Goal: Find contact information: Find contact information

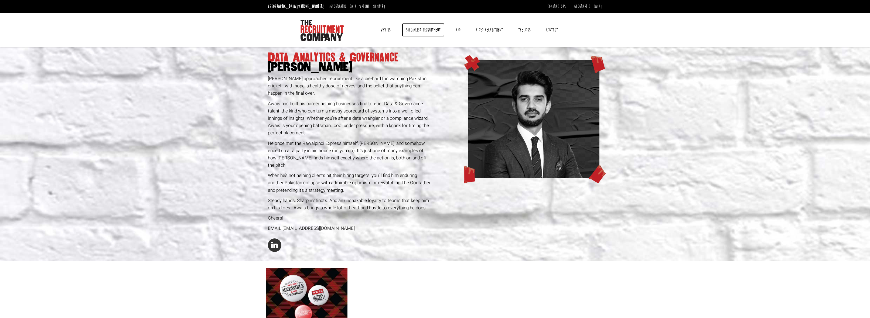
click at [421, 32] on link "Specialist Recruitment" at bounding box center [423, 29] width 43 height 13
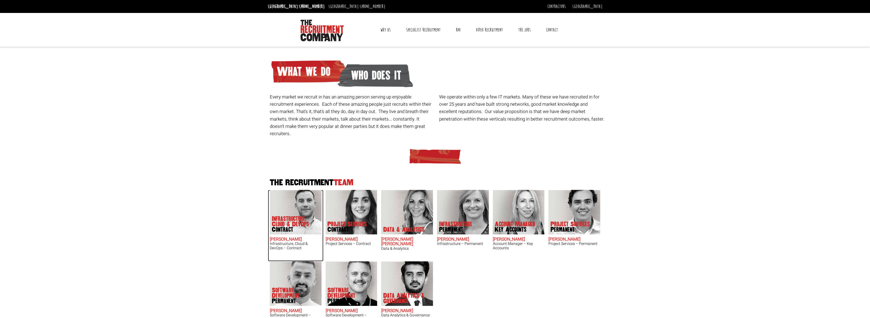
click at [293, 203] on img at bounding box center [296, 212] width 52 height 44
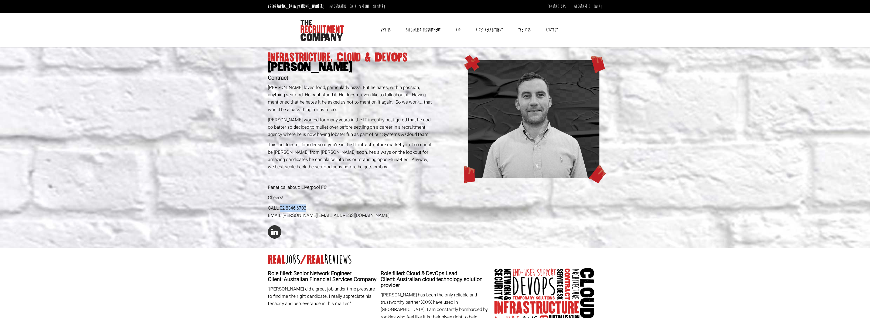
drag, startPoint x: 314, startPoint y: 208, endPoint x: 280, endPoint y: 204, distance: 33.9
click at [280, 204] on div "CALL: 02 8346 6703" at bounding box center [350, 207] width 165 height 7
copy link "02 8346 6703"
click at [416, 31] on link "Specialist Recruitment" at bounding box center [423, 29] width 43 height 13
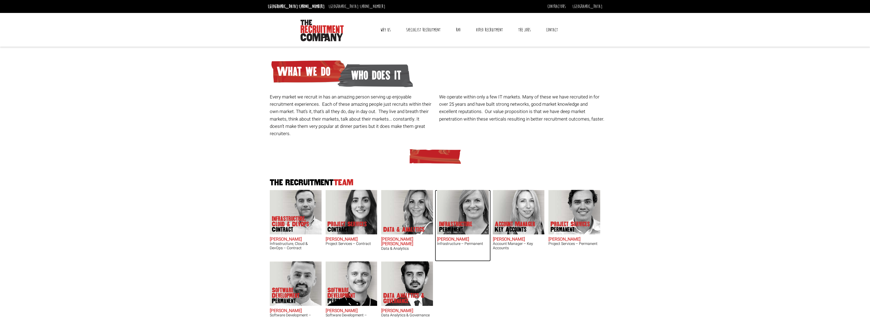
click at [453, 203] on img at bounding box center [463, 212] width 52 height 44
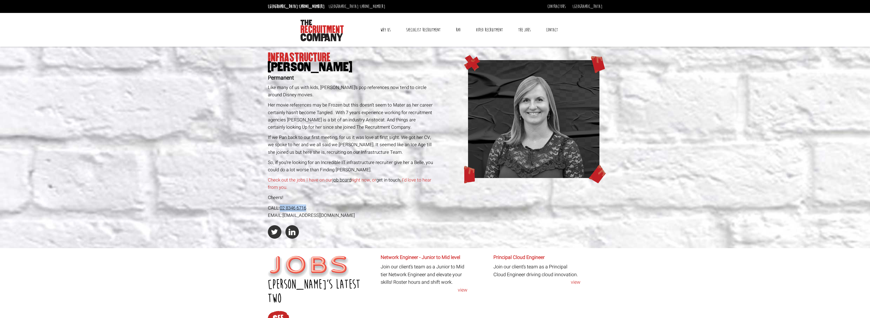
drag, startPoint x: 319, startPoint y: 208, endPoint x: 281, endPoint y: 206, distance: 38.6
click at [281, 206] on div "CALL: 02 8346 6716" at bounding box center [350, 207] width 165 height 7
copy link "02 8346 6716"
click at [428, 29] on link "Specialist Recruitment" at bounding box center [423, 29] width 43 height 13
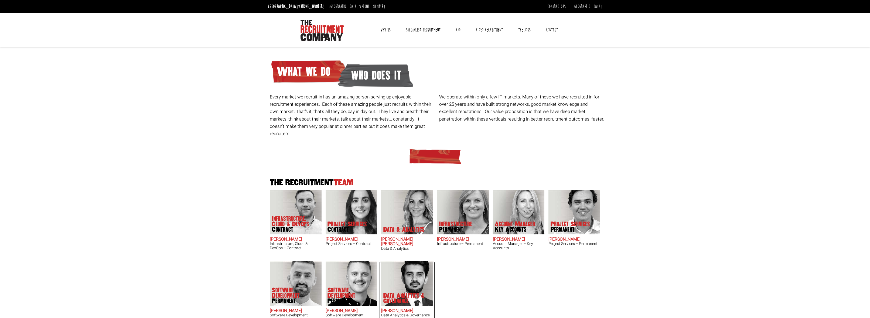
click at [409, 269] on img at bounding box center [407, 283] width 52 height 44
